Goal: Information Seeking & Learning: Find specific fact

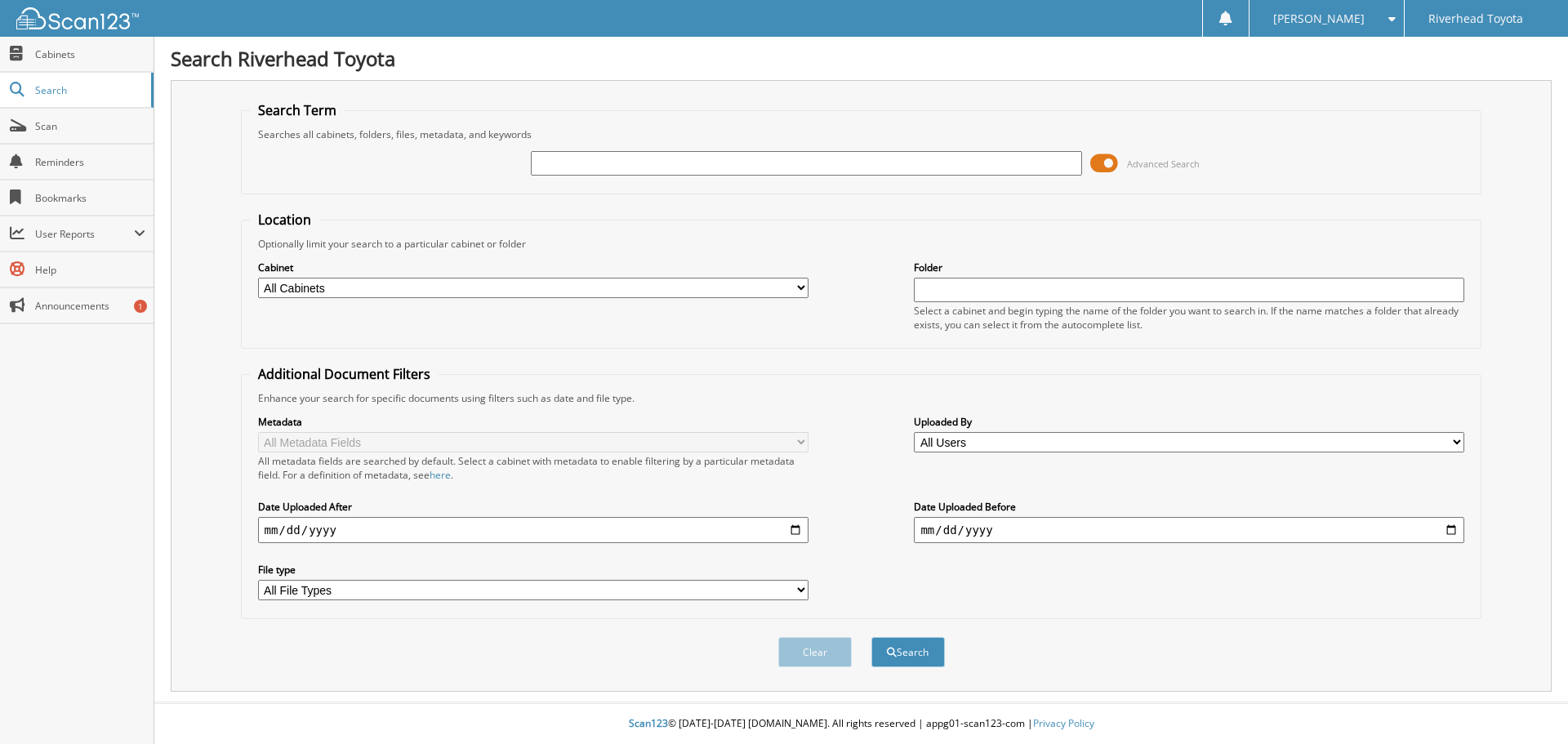
click at [1093, 173] on span at bounding box center [1104, 163] width 27 height 25
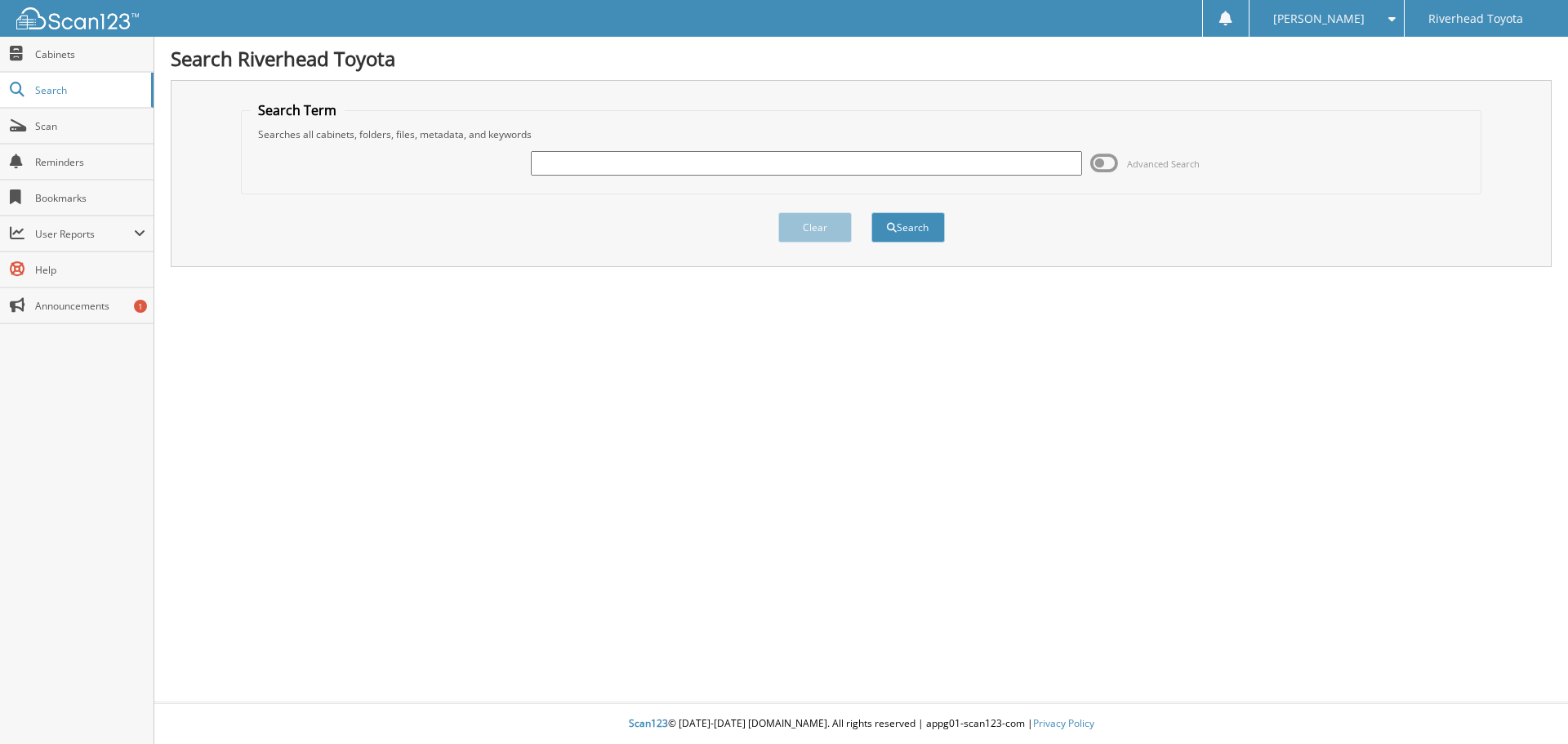
click at [995, 170] on input "text" at bounding box center [807, 163] width 551 height 25
type input "58059"
click at [872, 213] on button "Search" at bounding box center [908, 228] width 73 height 30
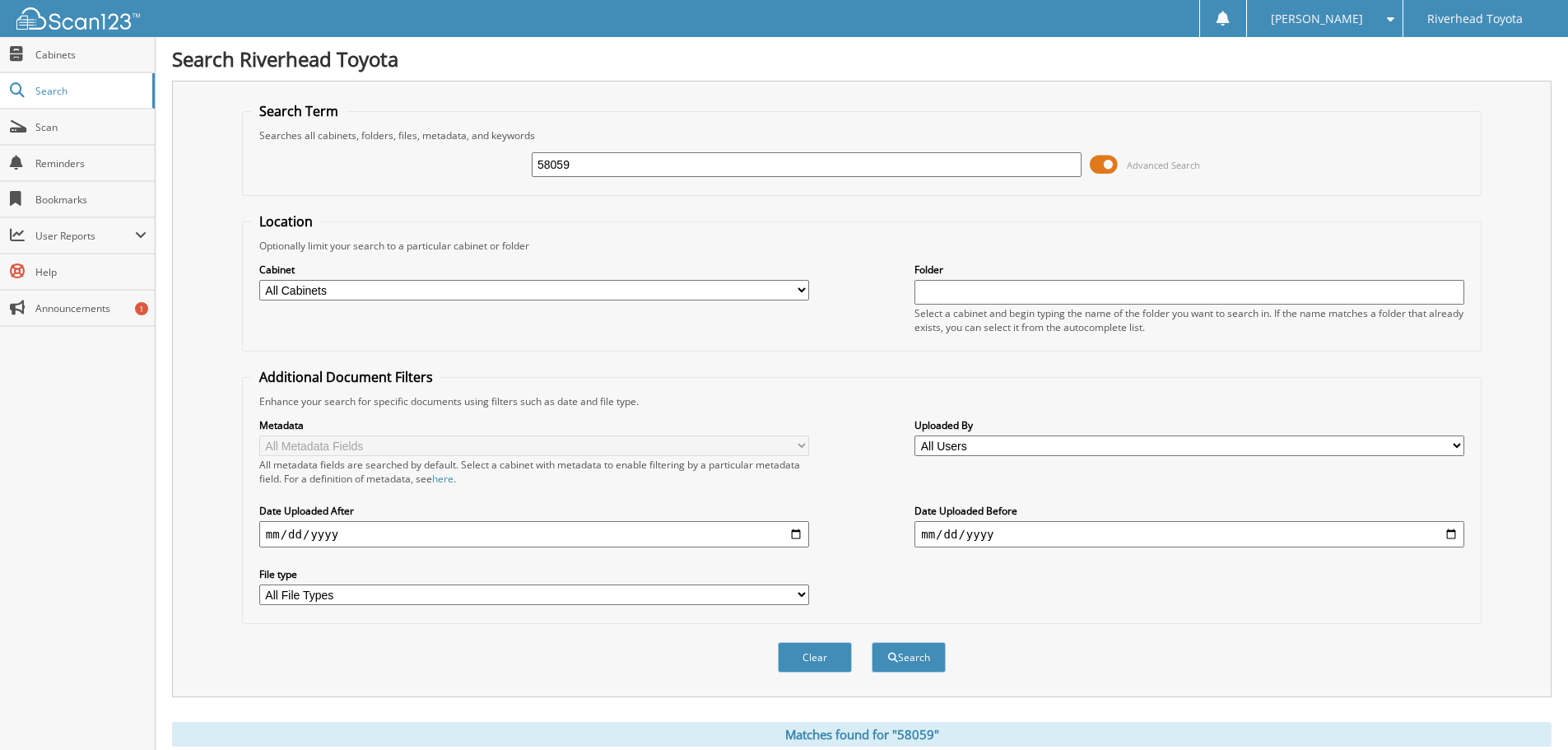
click at [1117, 165] on span at bounding box center [1103, 165] width 28 height 25
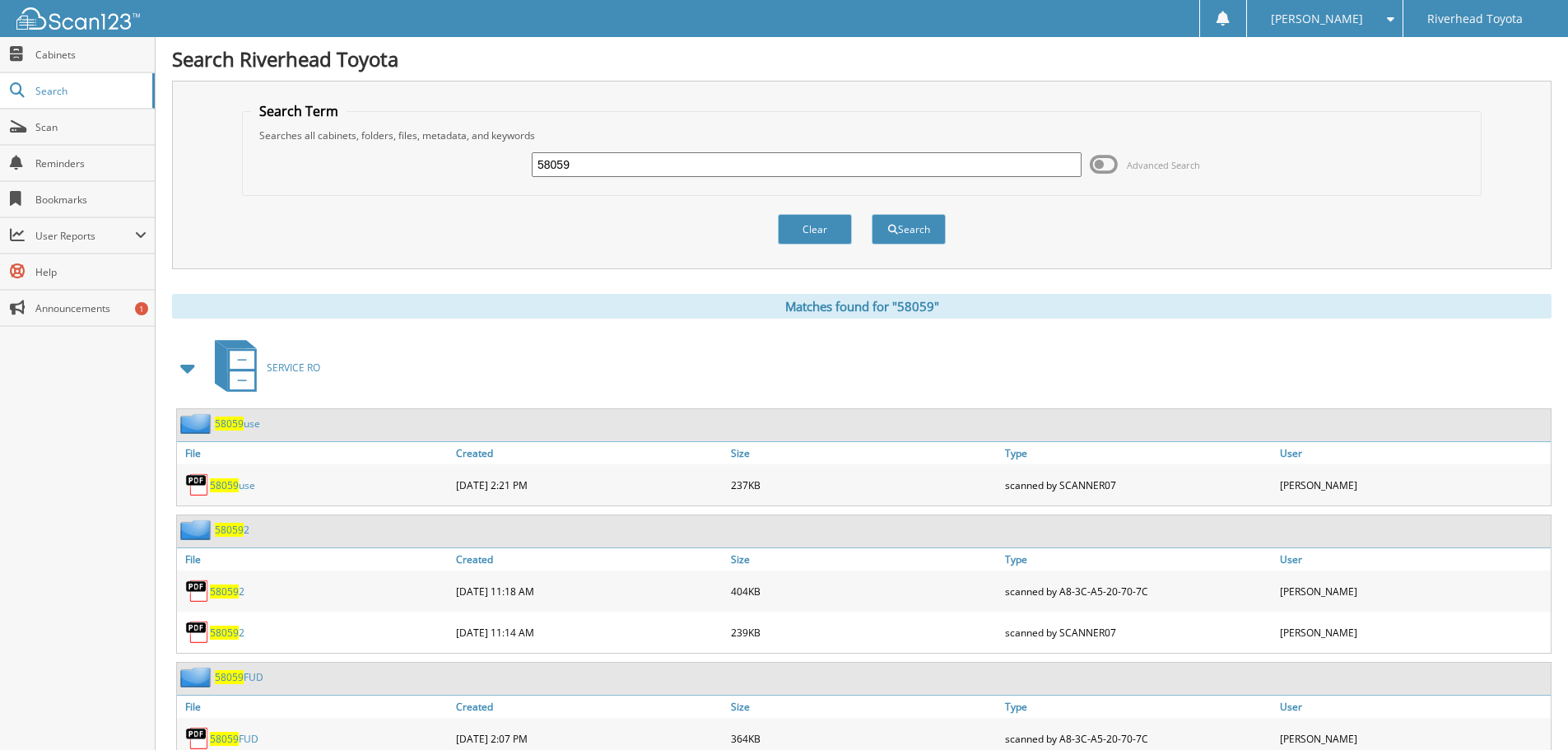
scroll to position [238, 0]
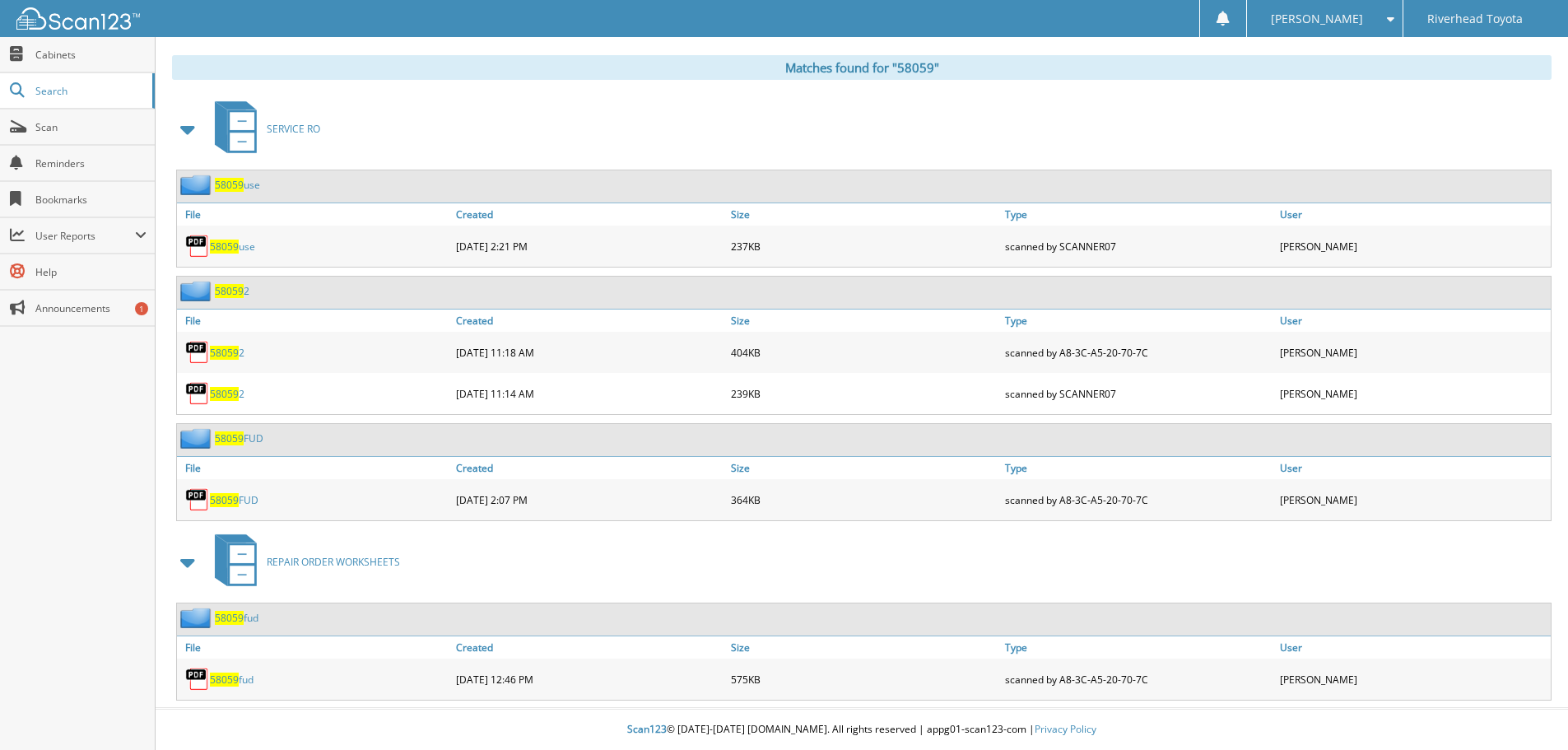
click at [242, 392] on link "58059 2" at bounding box center [227, 394] width 35 height 14
click at [234, 349] on span "58059" at bounding box center [224, 353] width 28 height 14
click at [237, 495] on link "58059 FUD" at bounding box center [234, 500] width 49 height 14
click at [235, 683] on span "58059" at bounding box center [224, 680] width 28 height 14
click at [240, 351] on link "58059 2" at bounding box center [227, 353] width 35 height 14
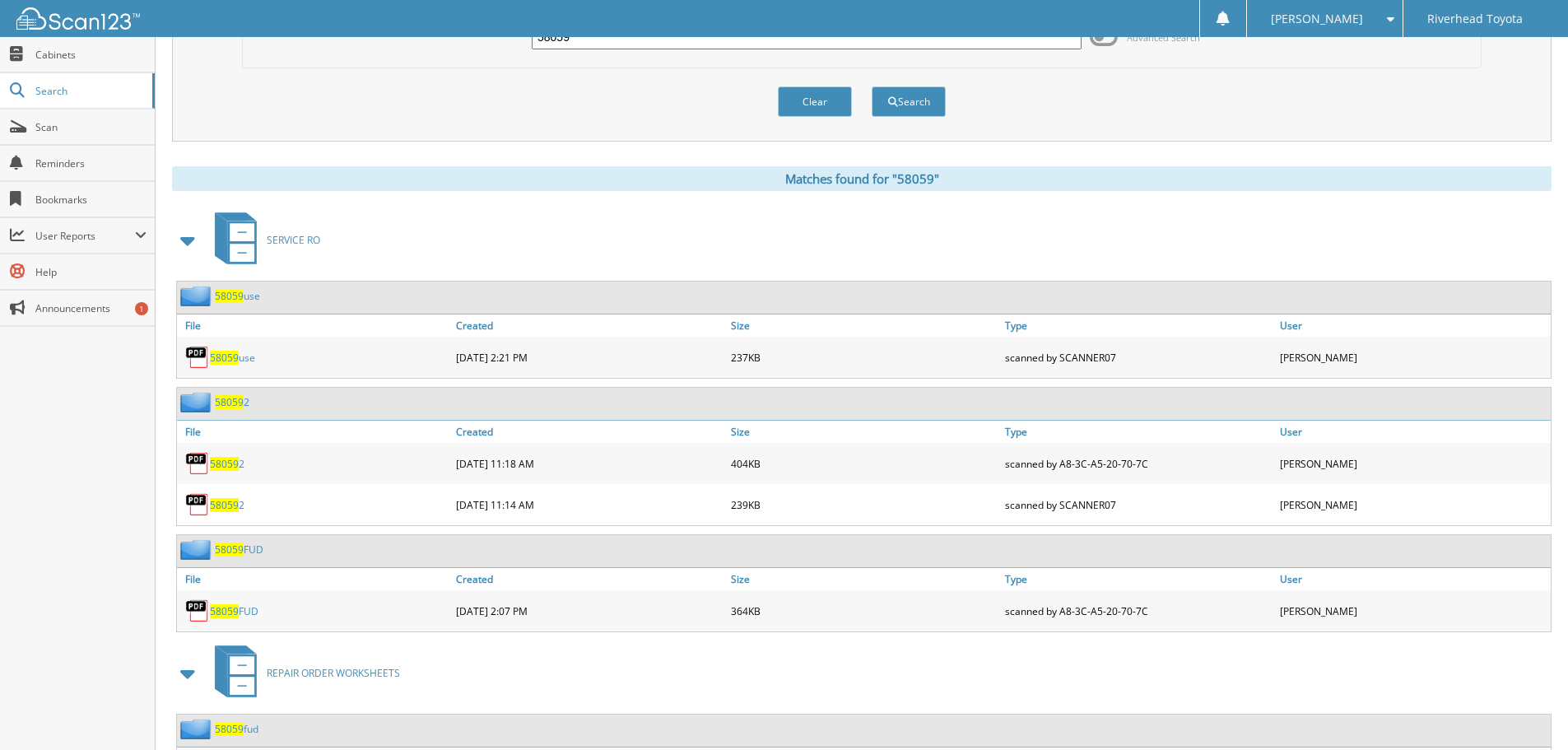
scroll to position [0, 0]
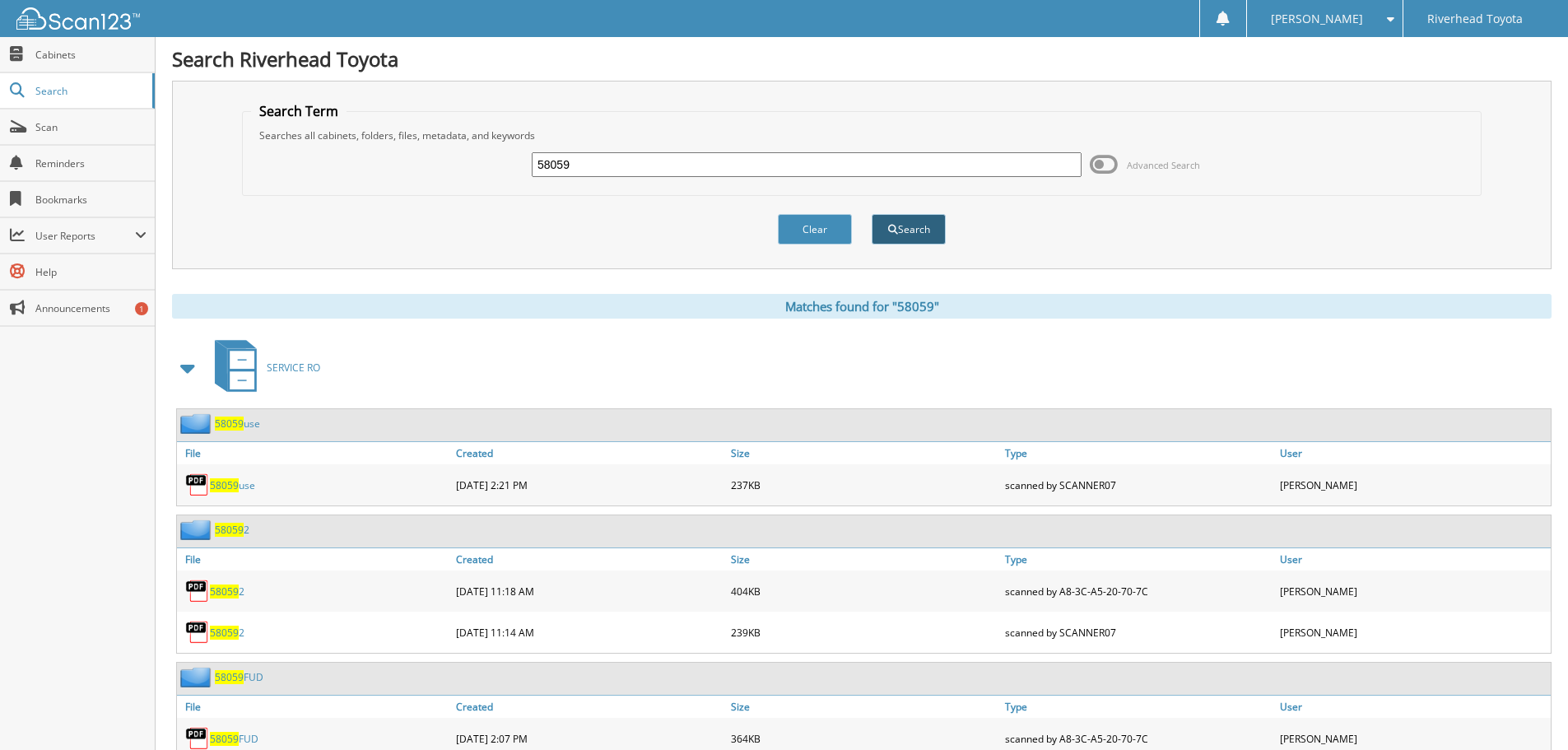
click at [941, 234] on button "Search" at bounding box center [908, 230] width 74 height 30
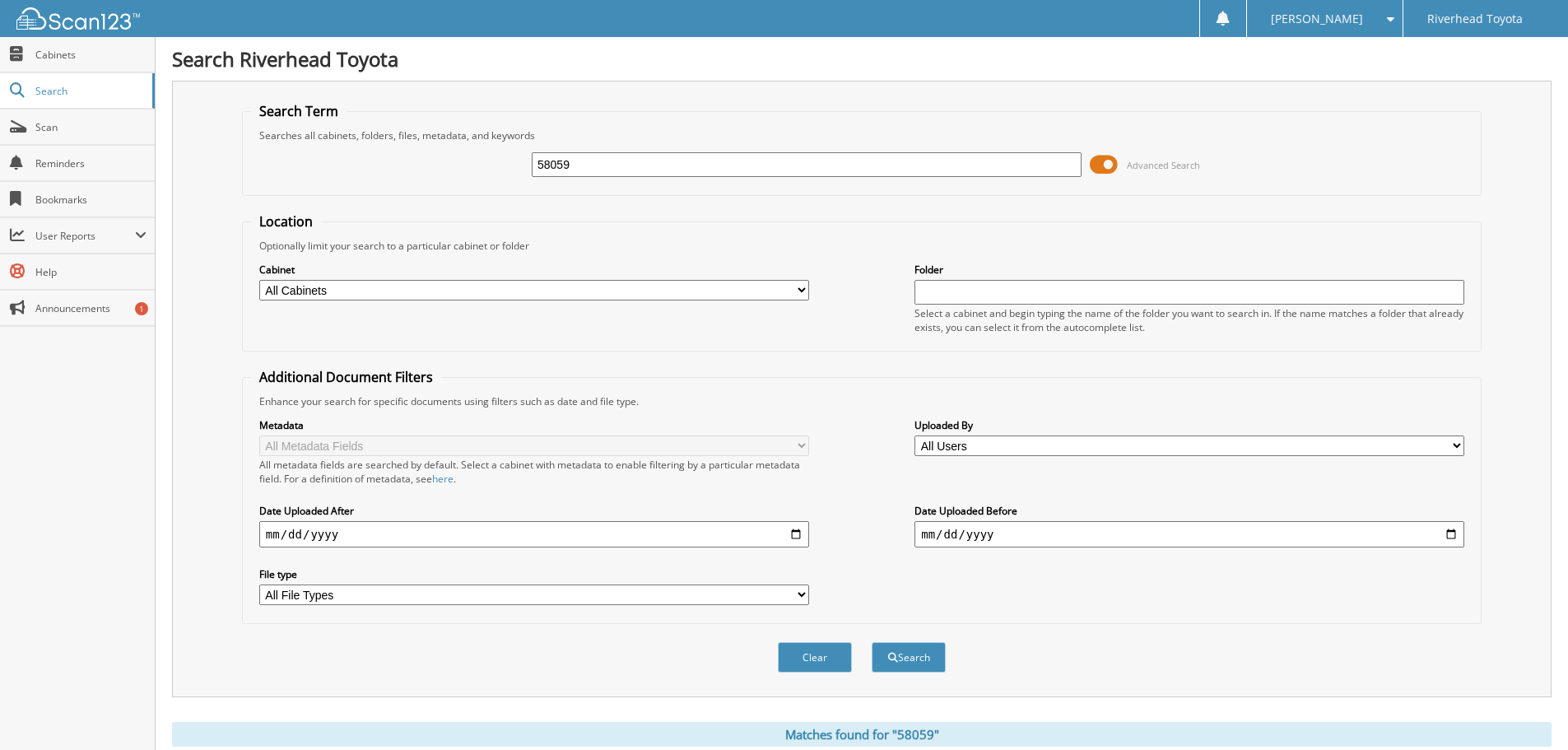
click at [1099, 168] on span at bounding box center [1103, 165] width 28 height 25
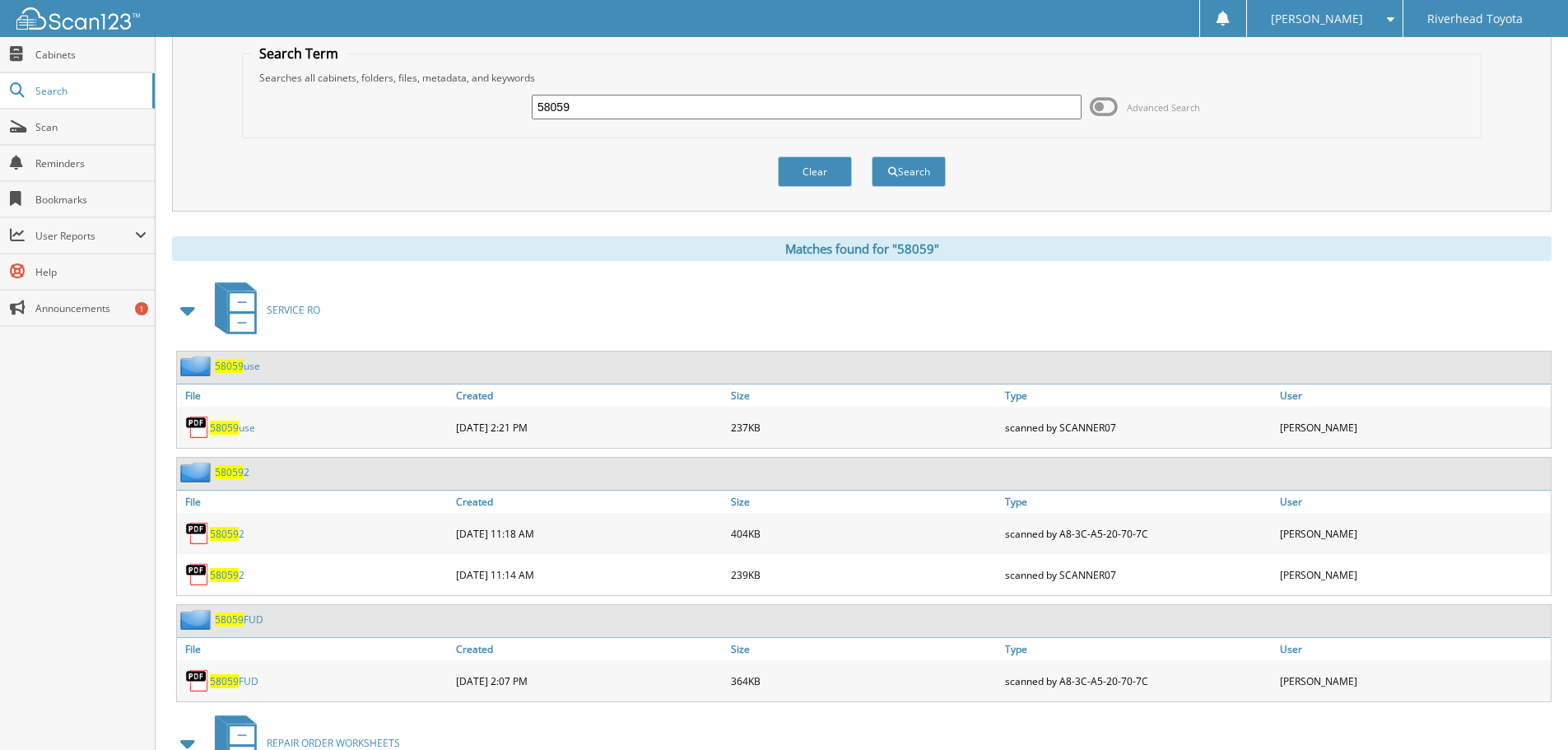
scroll to position [83, 0]
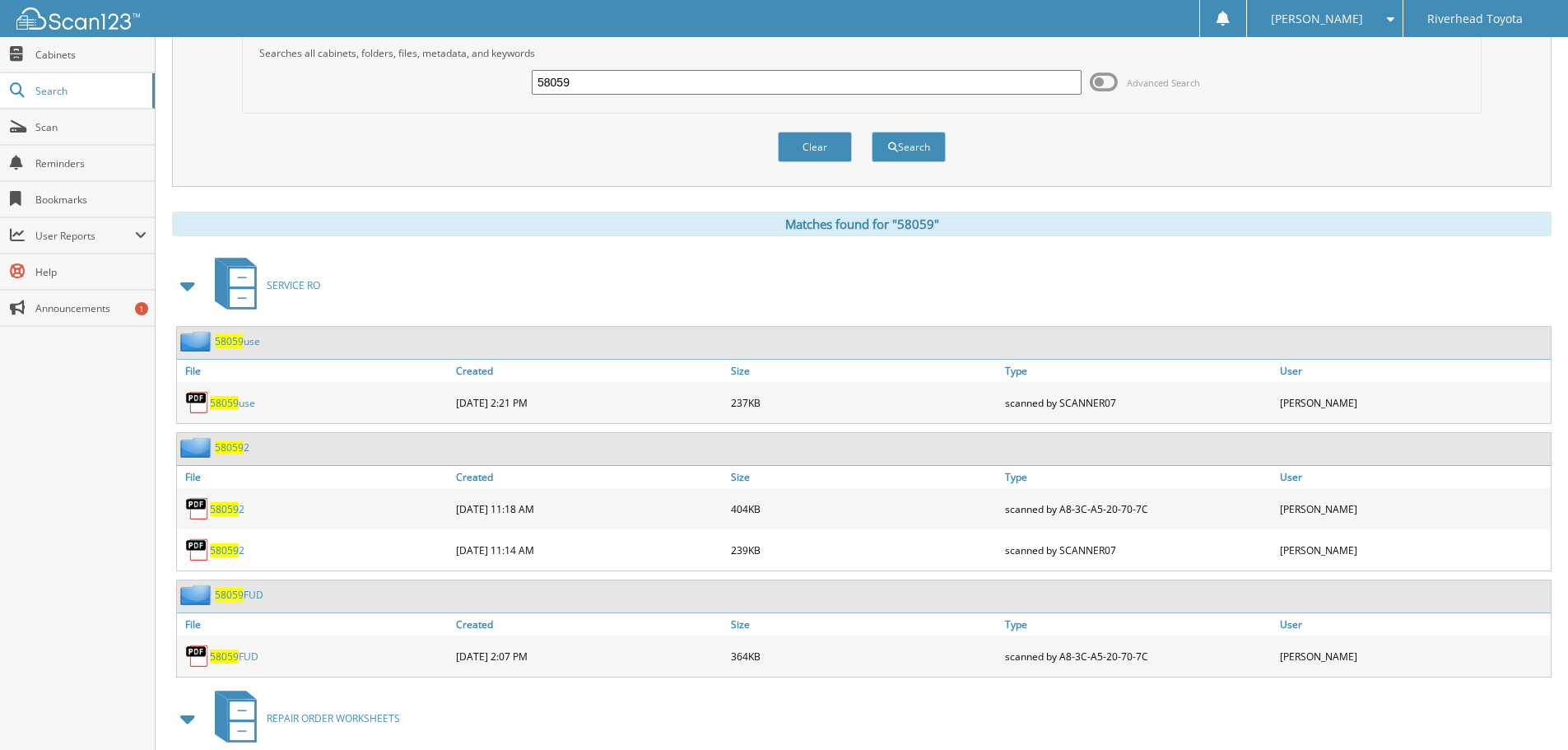
click at [243, 504] on link "58059 2" at bounding box center [227, 510] width 35 height 14
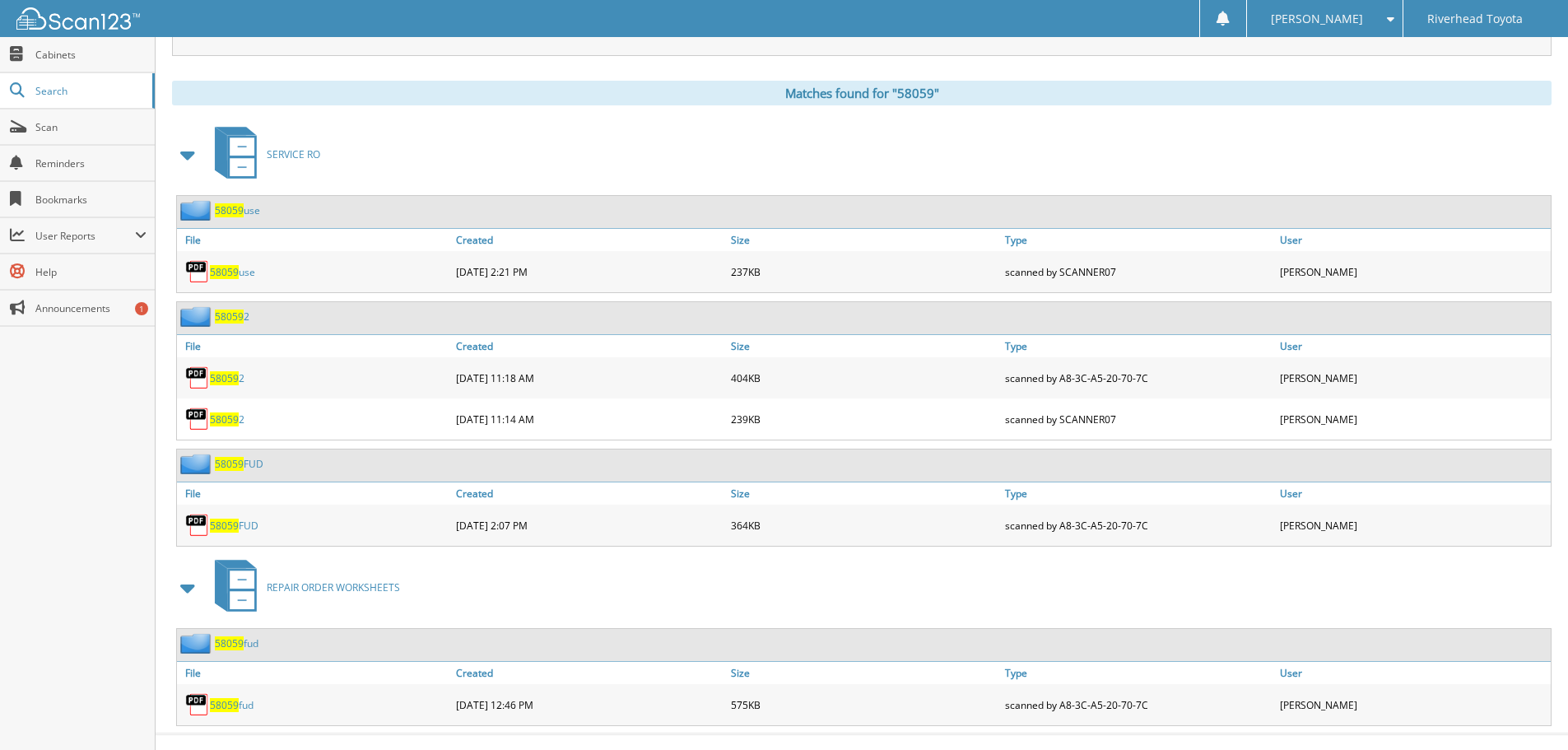
scroll to position [238, 0]
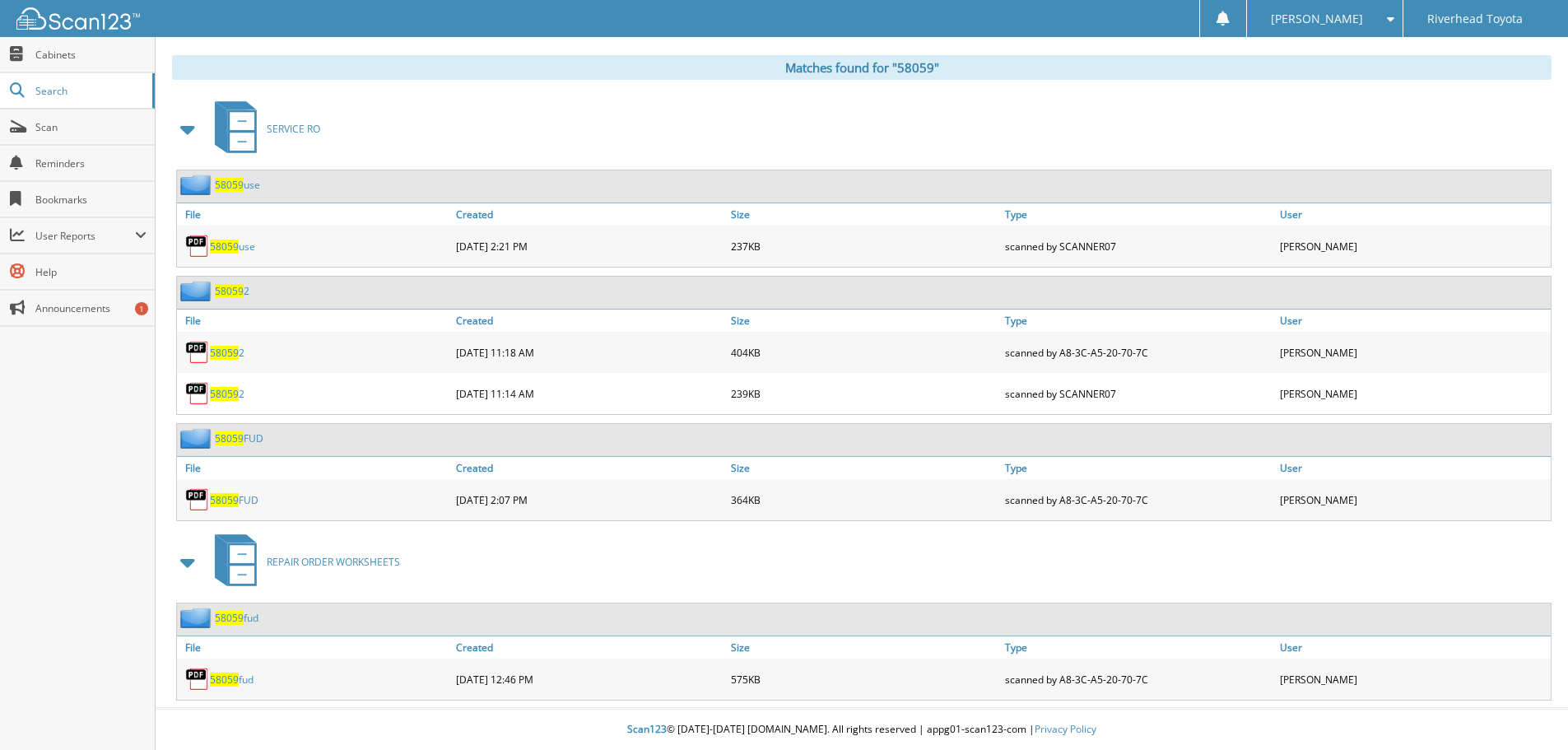
click at [238, 681] on link "58059 fud" at bounding box center [231, 680] width 44 height 14
click at [227, 503] on span "58059" at bounding box center [224, 500] width 28 height 14
